Goal: Information Seeking & Learning: Learn about a topic

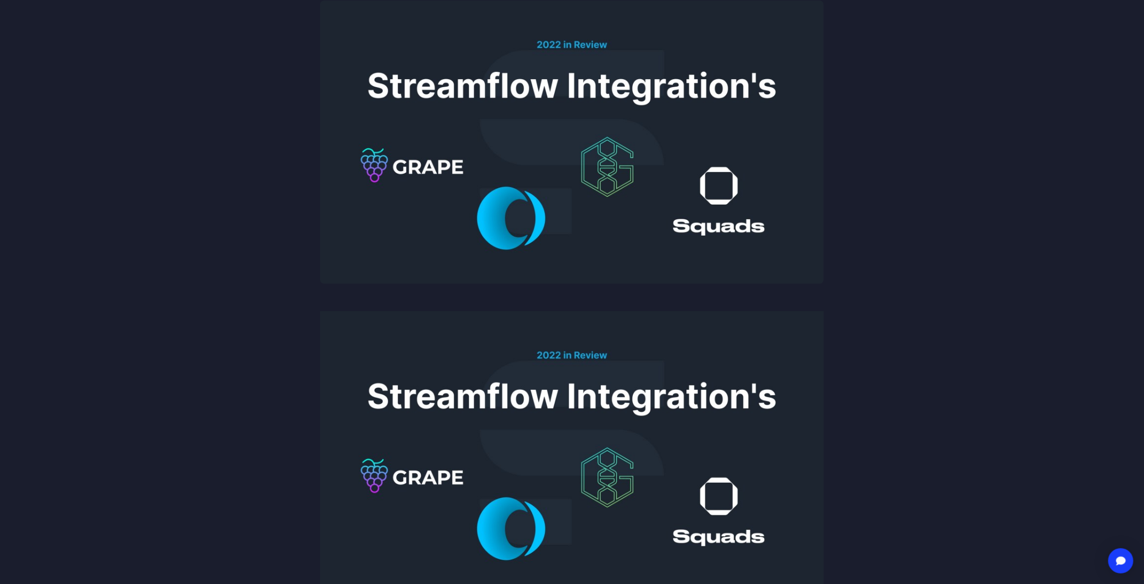
scroll to position [210, 0]
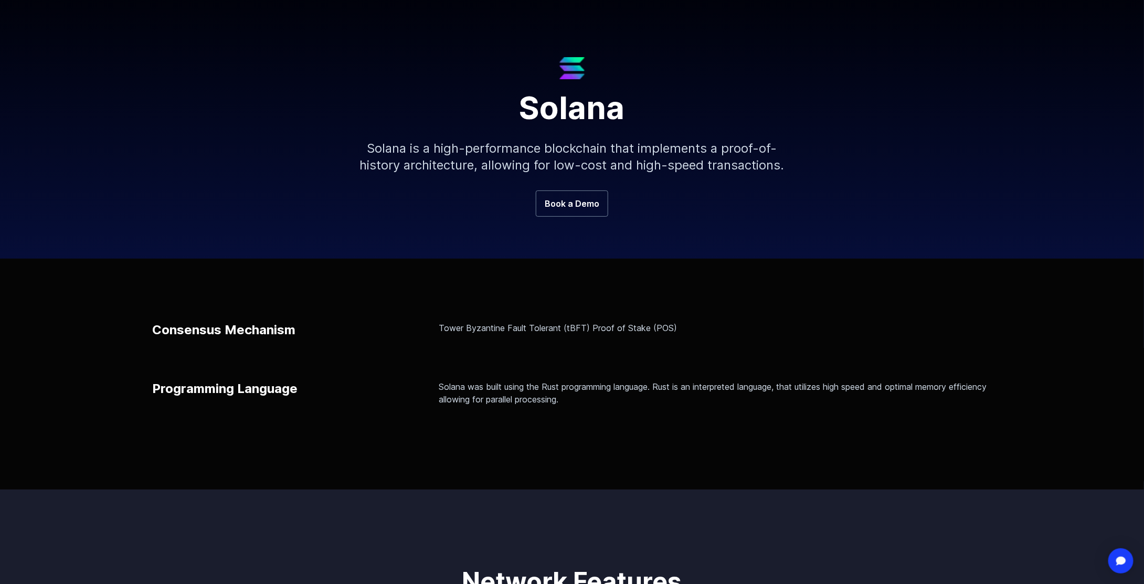
scroll to position [105, 0]
